Goal: Information Seeking & Learning: Learn about a topic

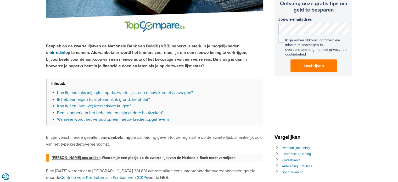
scroll to position [125, 0]
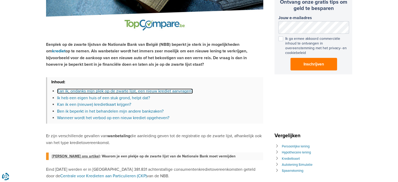
click at [167, 91] on link "Kan ik, ondanks mijn plek op de zwarte lijst, een nieuw krediet aanvragen?" at bounding box center [125, 91] width 136 height 5
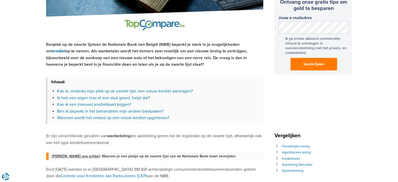
scroll to position [350, 0]
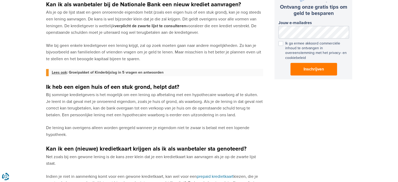
click at [100, 95] on p "Bij sommige kredietgevers is het mogelijk om een lening op afbetaling met een h…" at bounding box center [154, 105] width 217 height 27
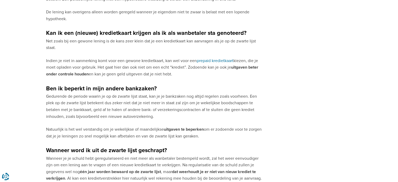
scroll to position [470, 0]
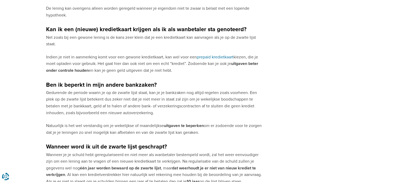
click at [71, 101] on p "Gedurende de periode waarin je op de zwarte lijst staat, kan je je bankzaken no…" at bounding box center [154, 103] width 217 height 27
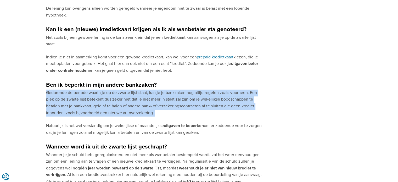
click at [71, 101] on p "Gedurende de periode waarin je op de zwarte lijst staat, kan je je bankzaken no…" at bounding box center [154, 103] width 217 height 27
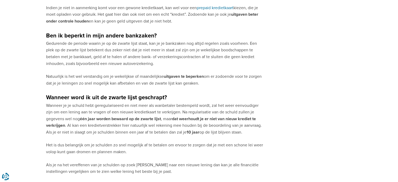
scroll to position [525, 0]
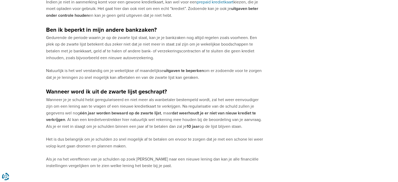
click at [84, 98] on p "Wanneer je je schuld hebt geregulariseerd en niet meer als wanbetaler bestempel…" at bounding box center [154, 114] width 217 height 34
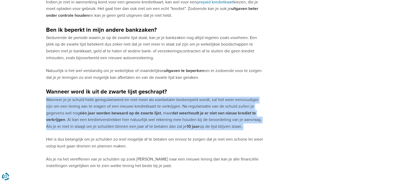
click at [84, 98] on p "Wanneer je je schuld hebt geregulariseerd en niet meer als wanbetaler bestempel…" at bounding box center [154, 114] width 217 height 34
click at [84, 100] on p "Wanneer je je schuld hebt geregulariseerd en niet meer als wanbetaler bestempel…" at bounding box center [154, 114] width 217 height 34
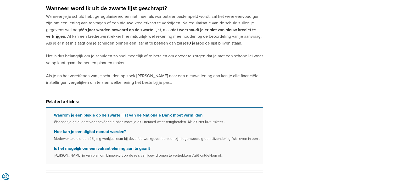
scroll to position [610, 0]
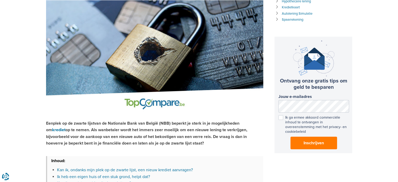
scroll to position [27, 0]
